Goal: Communication & Community: Participate in discussion

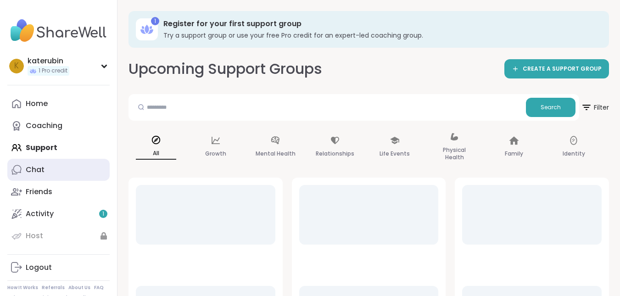
click at [49, 166] on link "Chat" at bounding box center [58, 170] width 102 height 22
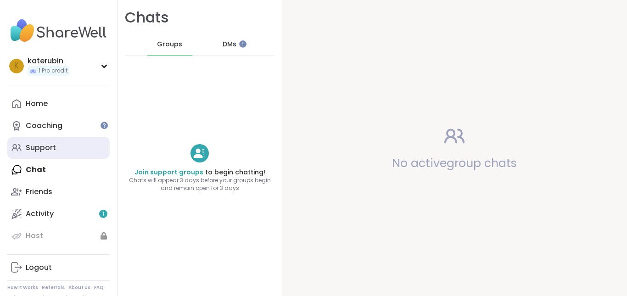
click at [45, 146] on div "Support" at bounding box center [41, 148] width 30 height 10
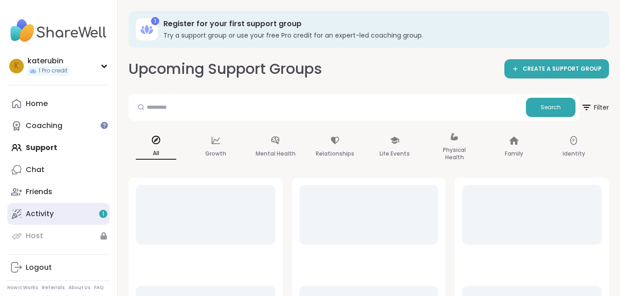
click at [55, 213] on link "Activity 1" at bounding box center [58, 214] width 102 height 22
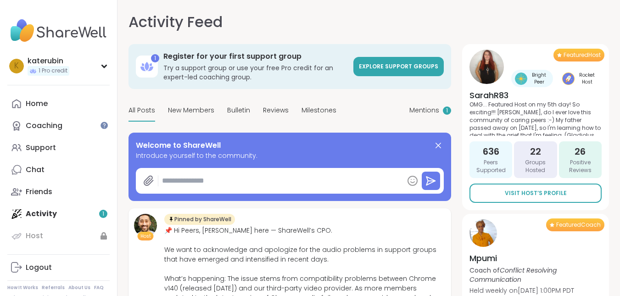
type textarea "*"
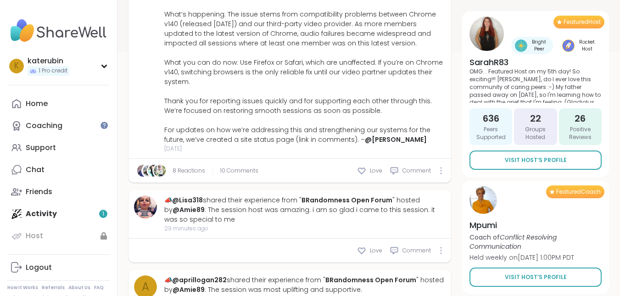
scroll to position [92, 0]
